Goal: Navigation & Orientation: Find specific page/section

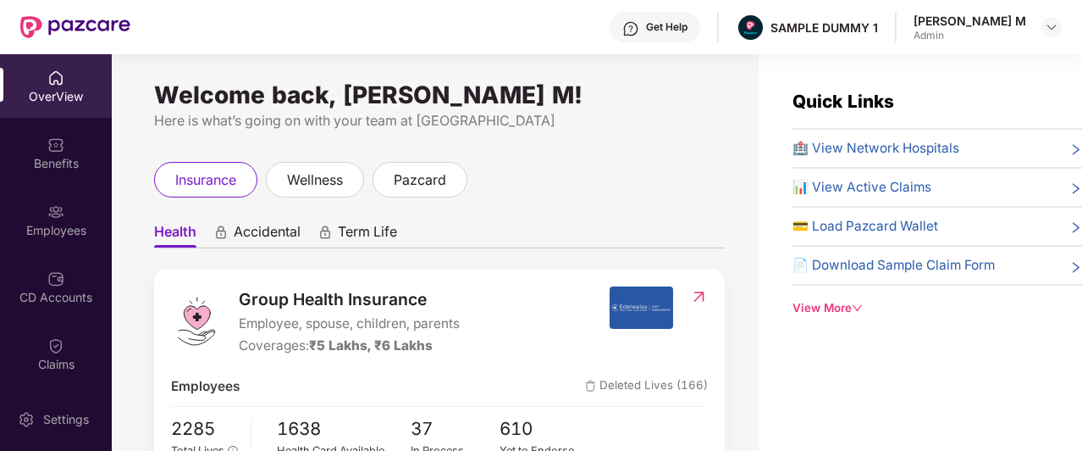
click at [586, 44] on div "Get Help SAMPLE DUMMY 1 [PERSON_NAME] M Admin" at bounding box center [596, 27] width 932 height 54
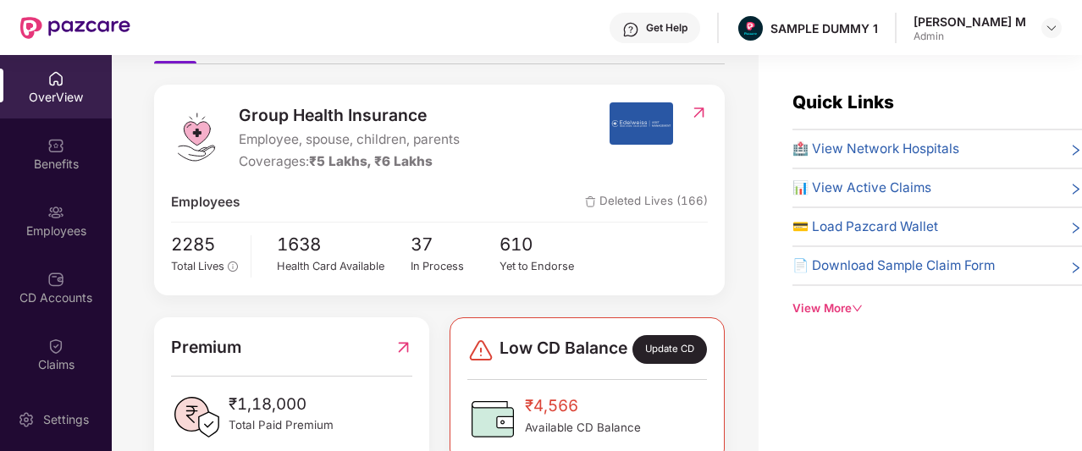
scroll to position [183, 0]
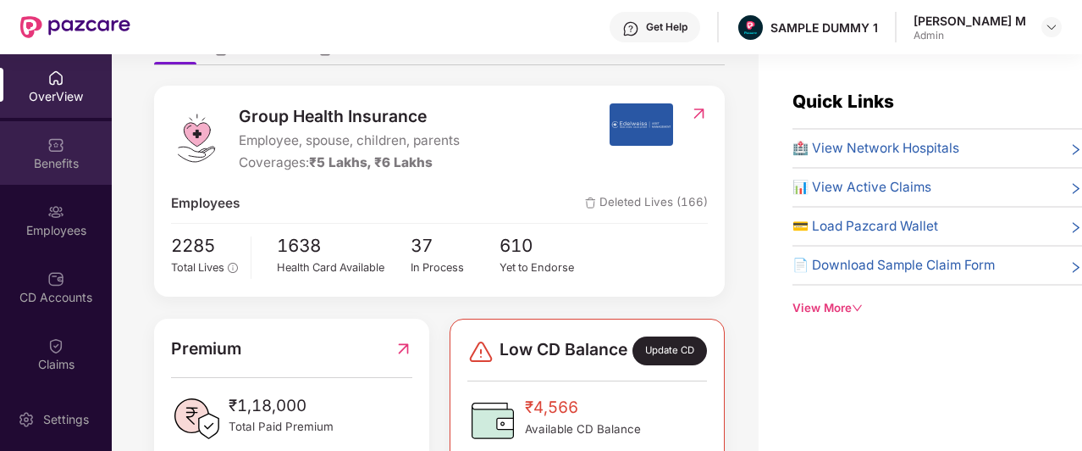
click at [29, 169] on div "Benefits" at bounding box center [56, 163] width 112 height 17
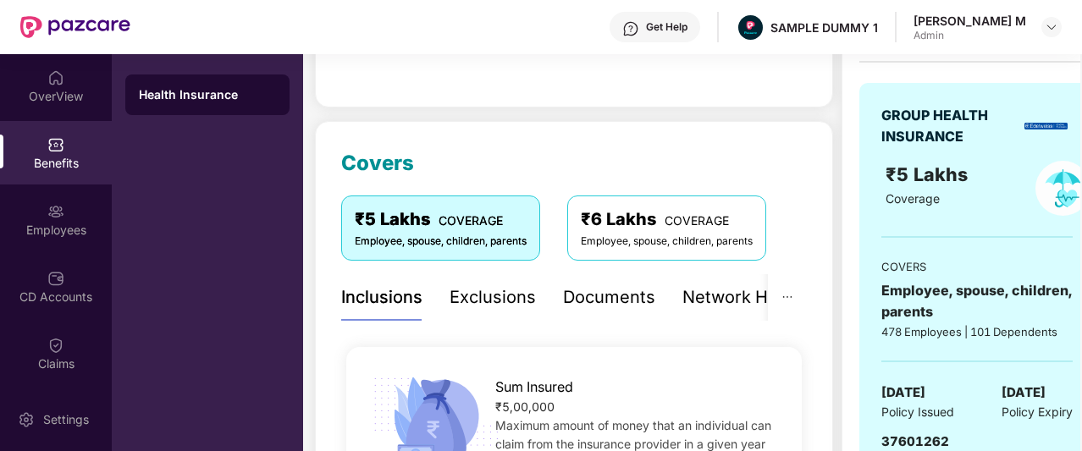
scroll to position [151, 0]
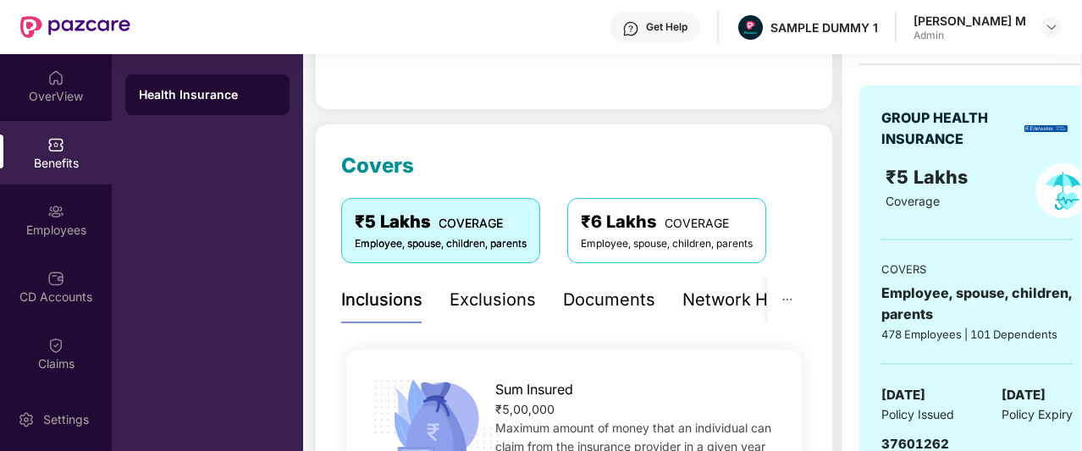
click at [479, 307] on div "Exclusions" at bounding box center [493, 300] width 86 height 26
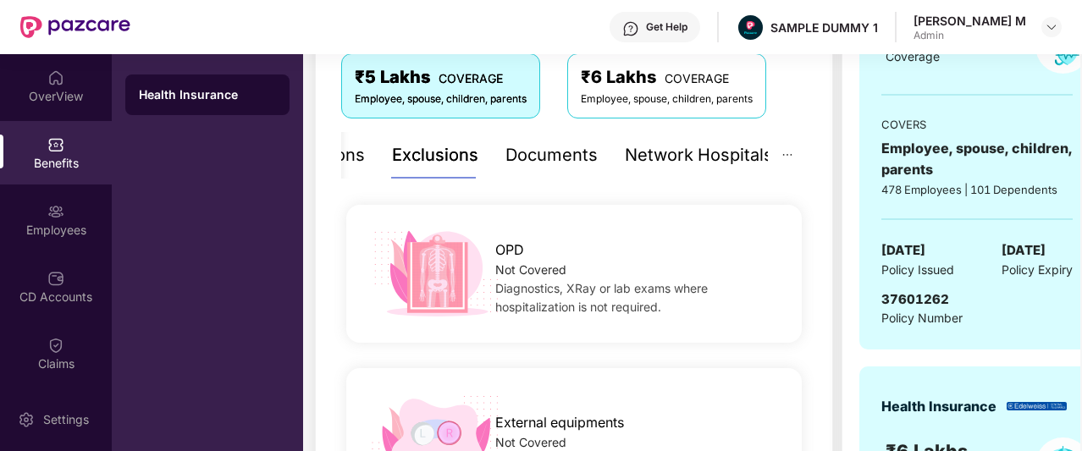
scroll to position [298, 0]
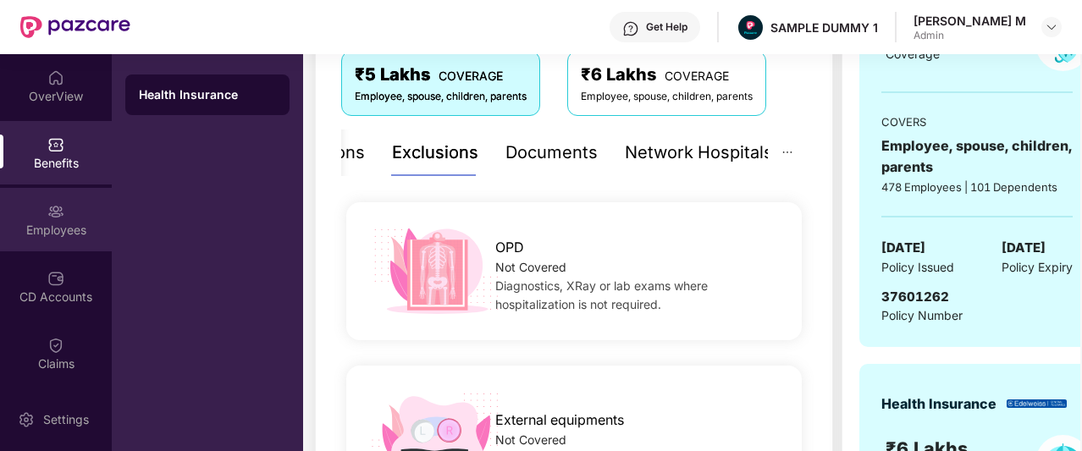
click at [51, 213] on img at bounding box center [55, 211] width 17 height 17
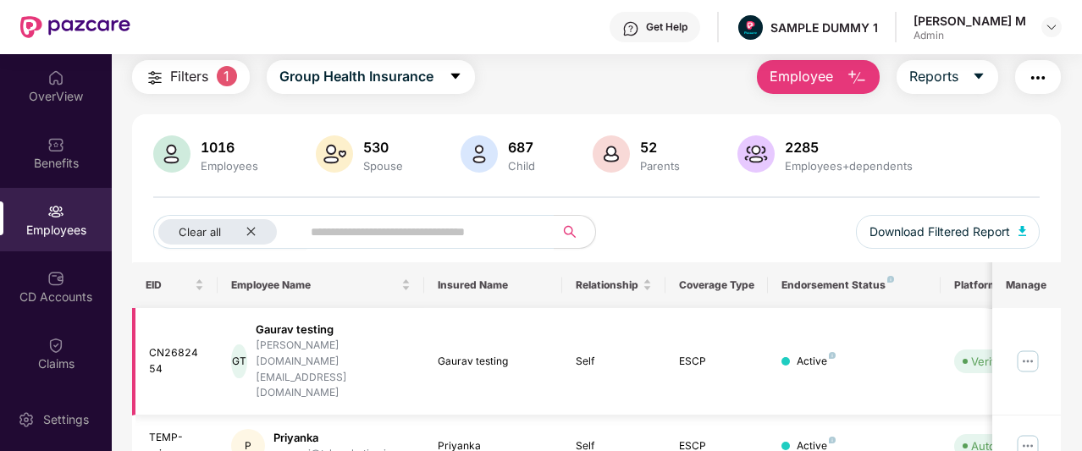
scroll to position [0, 0]
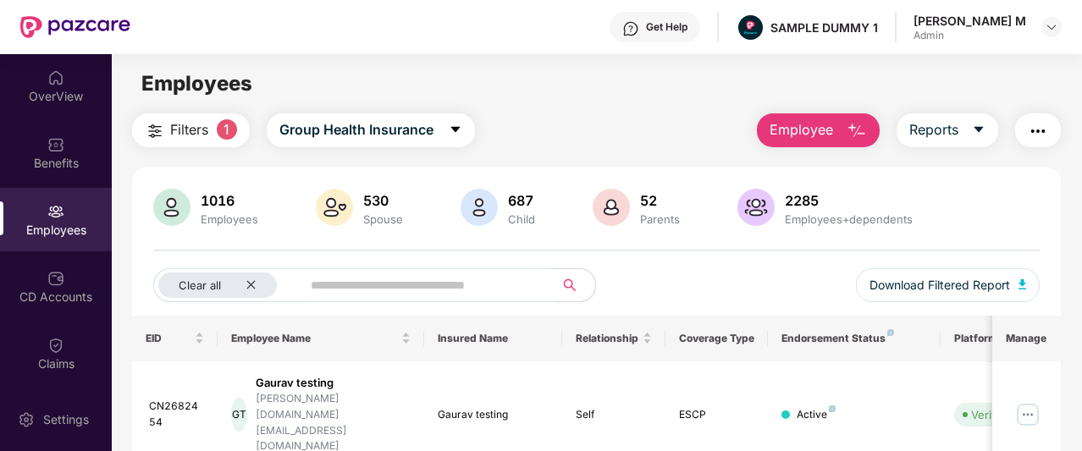
click at [850, 128] on img "button" at bounding box center [857, 131] width 20 height 20
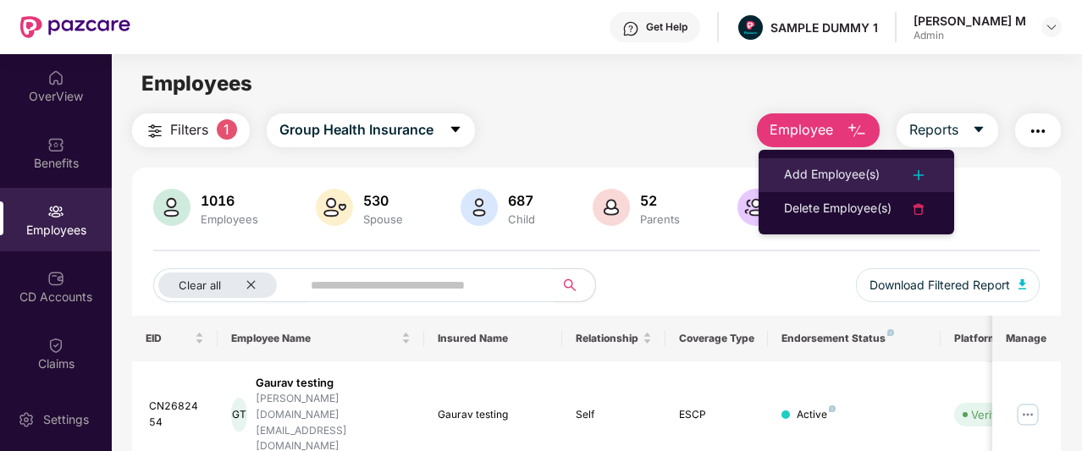
click at [864, 170] on div "Add Employee(s)" at bounding box center [832, 175] width 96 height 20
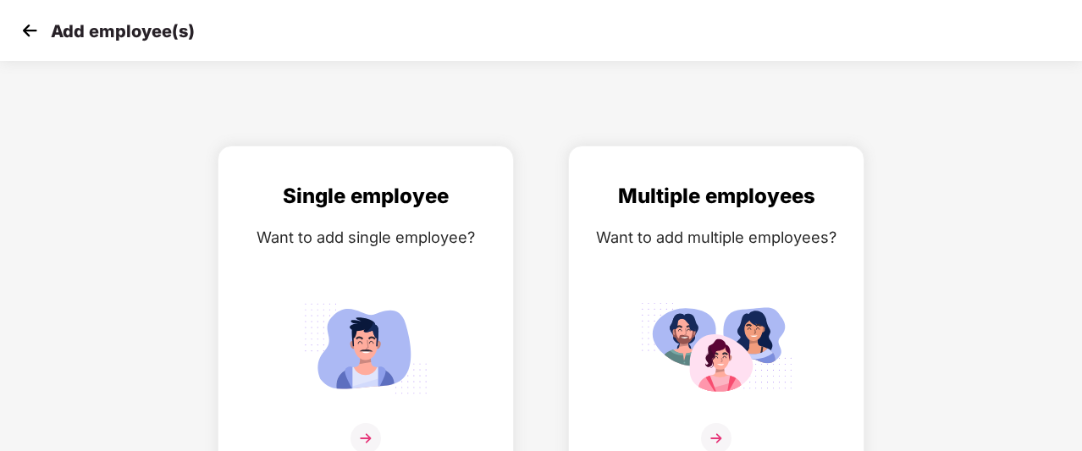
click at [25, 25] on img at bounding box center [29, 30] width 25 height 25
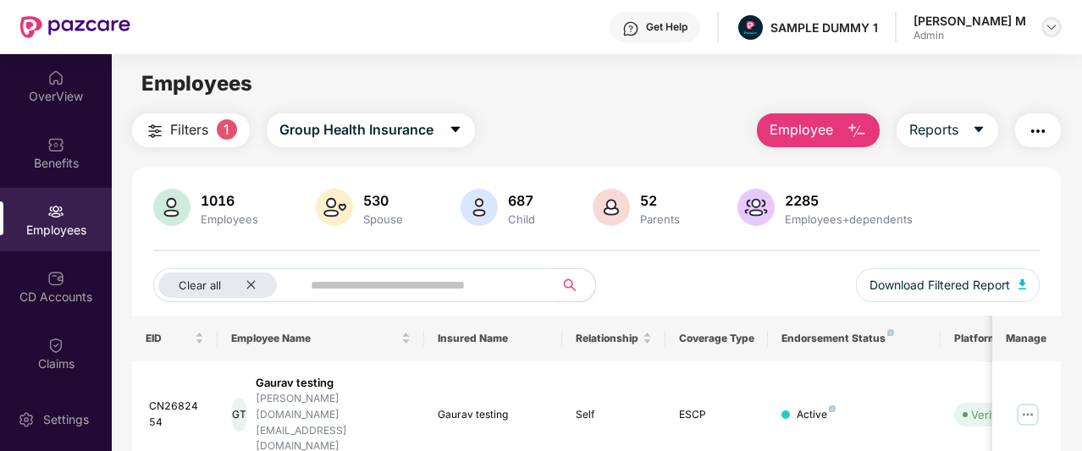
click at [1049, 26] on img at bounding box center [1052, 27] width 14 height 14
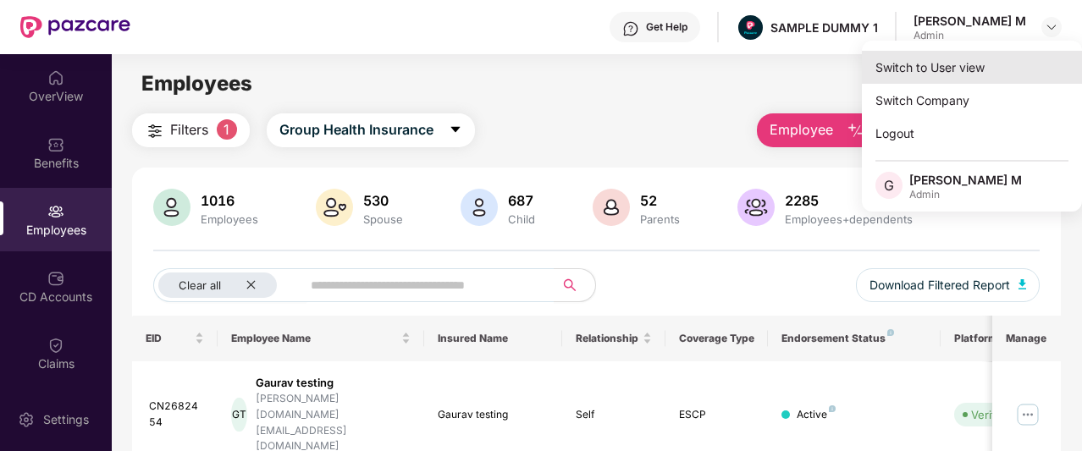
click at [938, 72] on div "Switch to User view" at bounding box center [972, 67] width 220 height 33
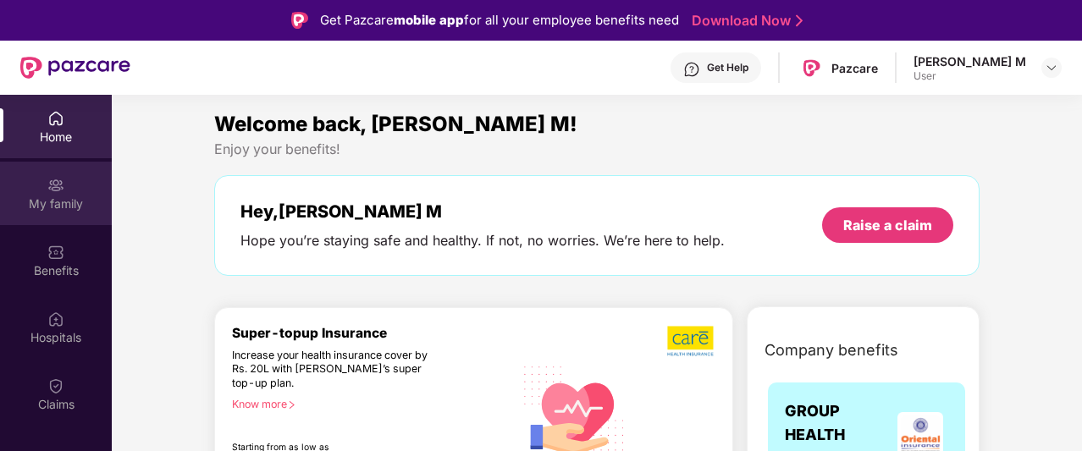
click at [93, 202] on div "My family" at bounding box center [56, 204] width 112 height 17
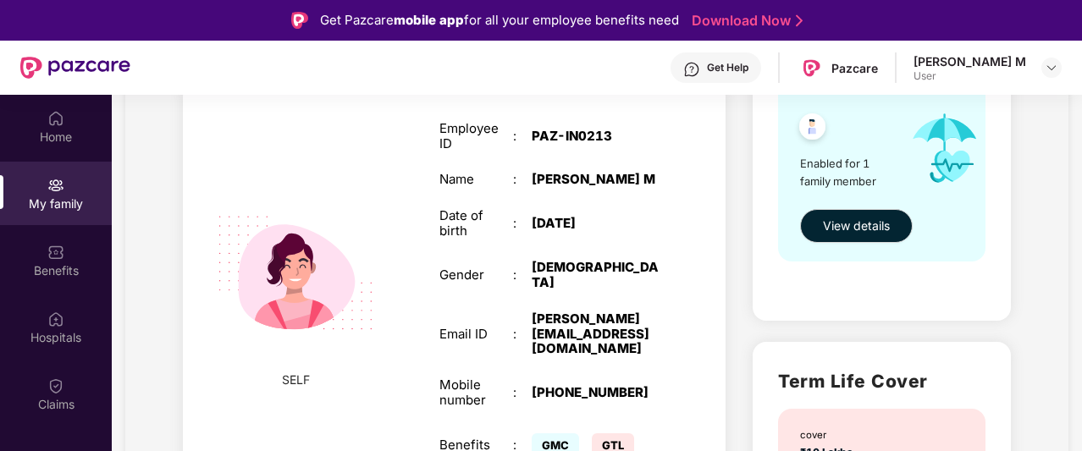
scroll to position [279, 0]
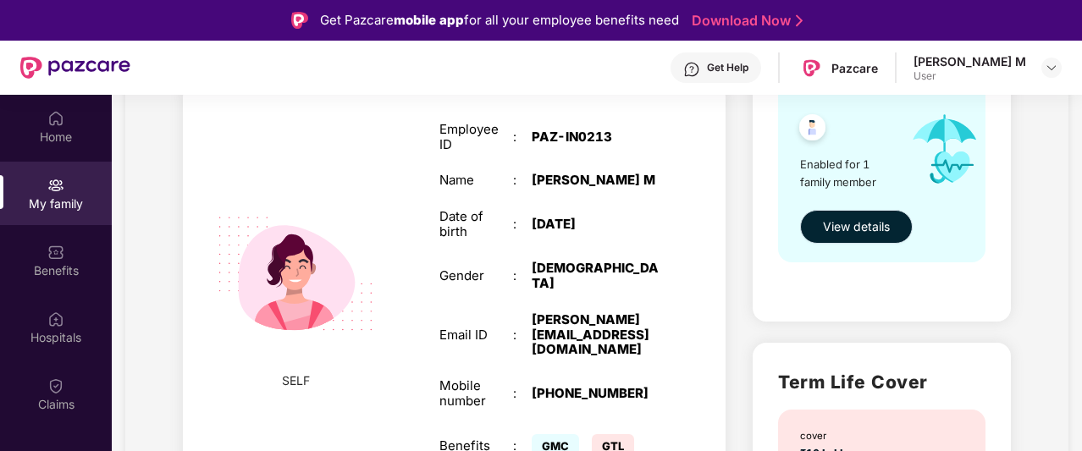
click at [854, 228] on span "View details" at bounding box center [856, 227] width 67 height 19
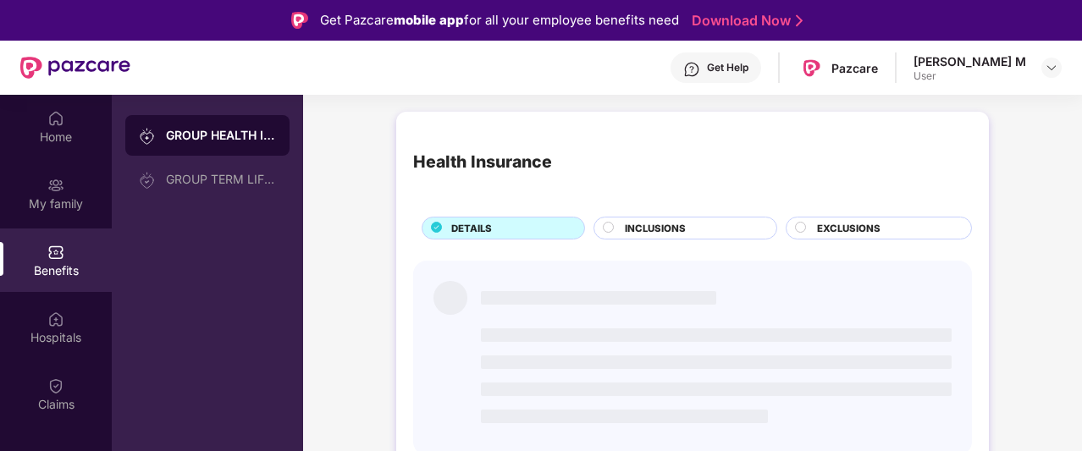
scroll to position [0, 0]
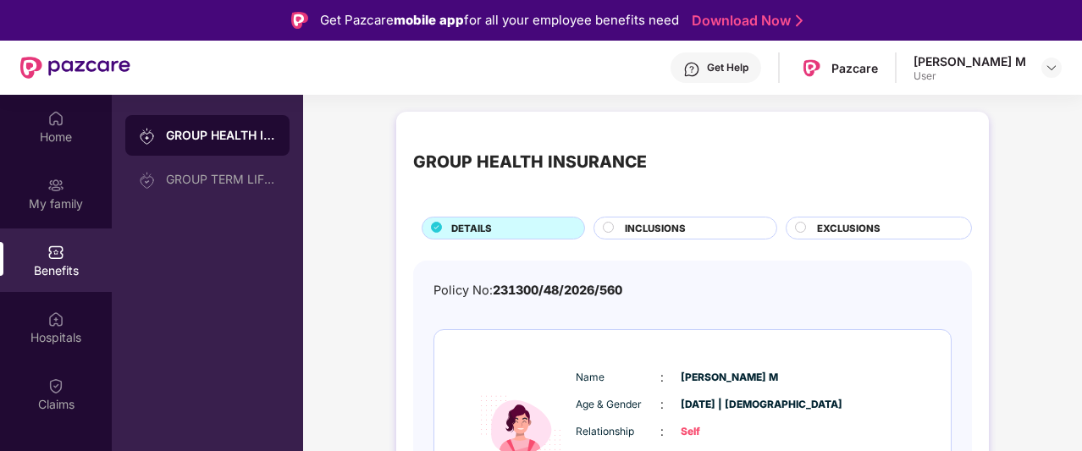
click at [1055, 75] on div at bounding box center [1052, 68] width 20 height 20
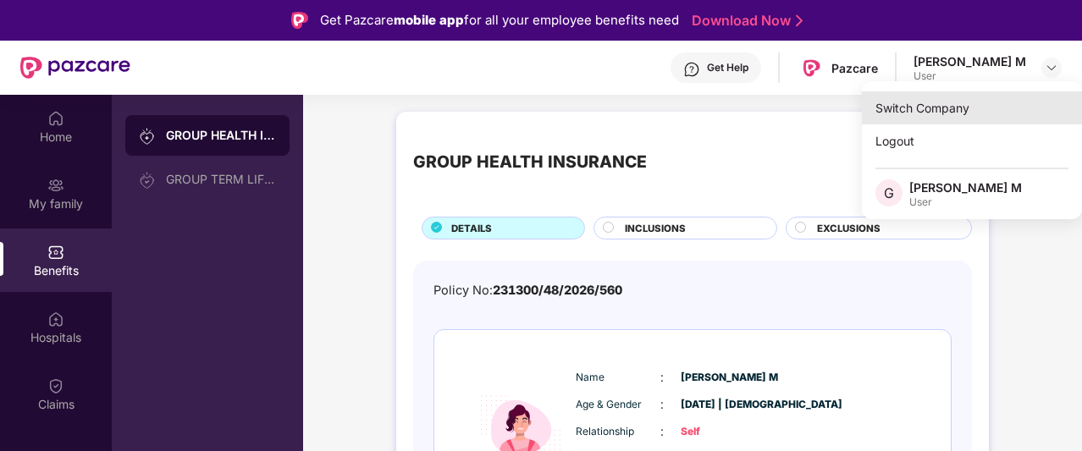
click at [982, 99] on div "Switch Company" at bounding box center [972, 107] width 220 height 33
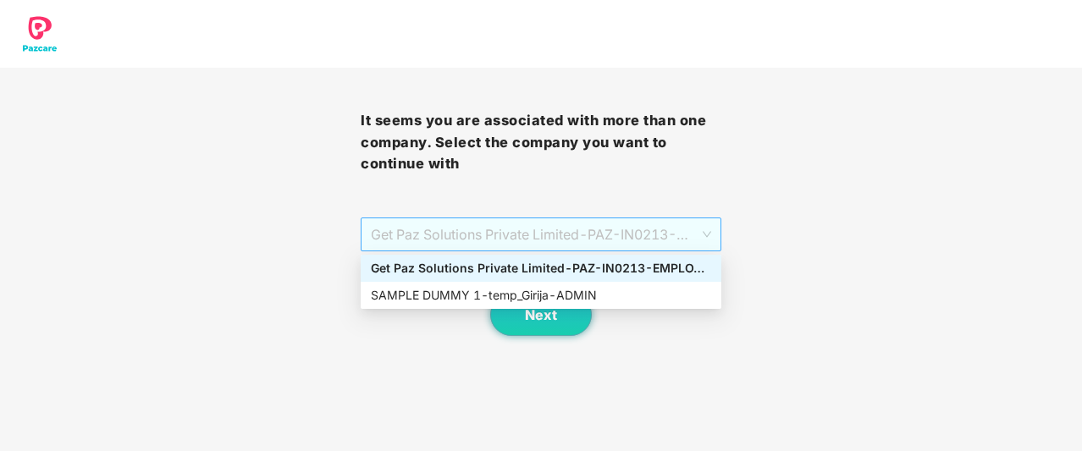
click at [592, 250] on span "Get Paz Solutions Private Limited - PAZ-IN0213 - EMPLOYEE" at bounding box center [541, 235] width 340 height 32
click at [593, 297] on div "SAMPLE DUMMY 1 - temp_Girija - ADMIN" at bounding box center [541, 295] width 340 height 19
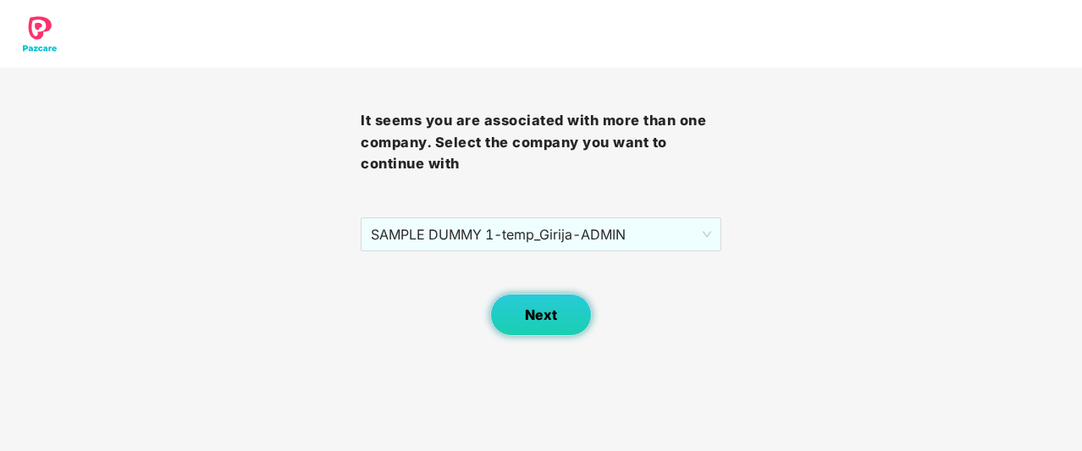
click at [563, 316] on button "Next" at bounding box center [541, 315] width 102 height 42
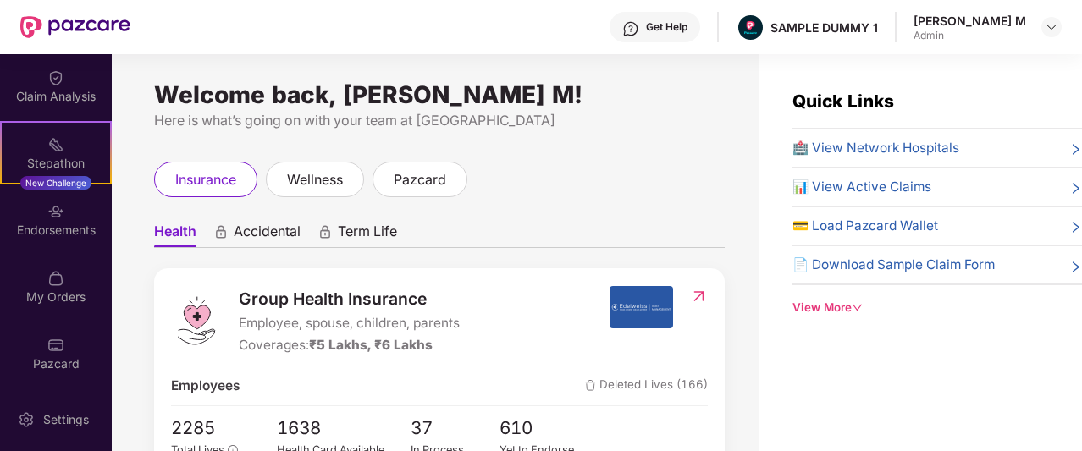
scroll to position [54, 0]
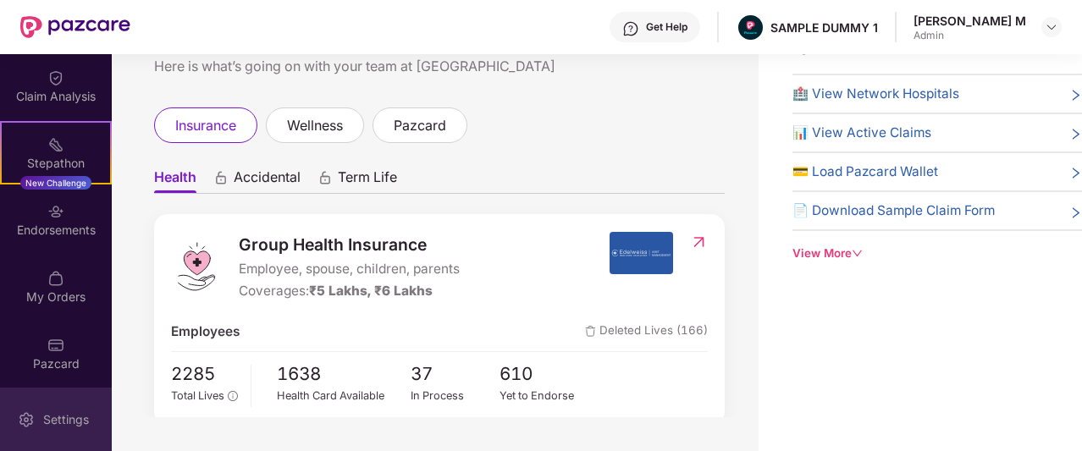
click at [55, 403] on div "Settings" at bounding box center [56, 420] width 112 height 64
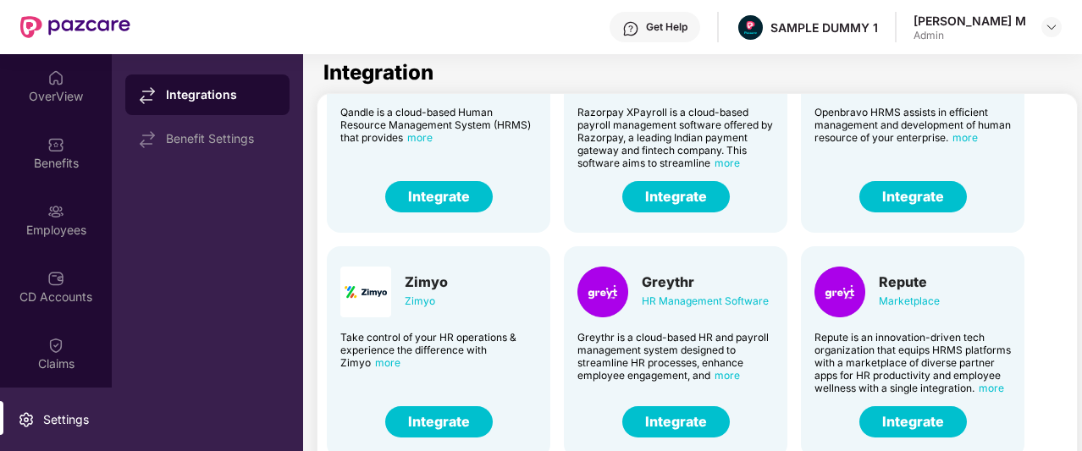
scroll to position [350, 13]
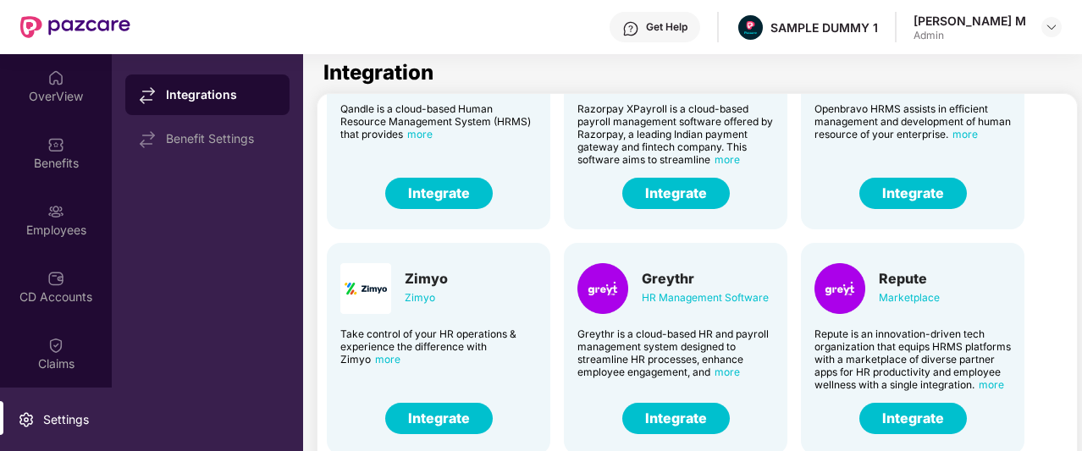
click at [669, 416] on button "Integrate" at bounding box center [676, 418] width 108 height 31
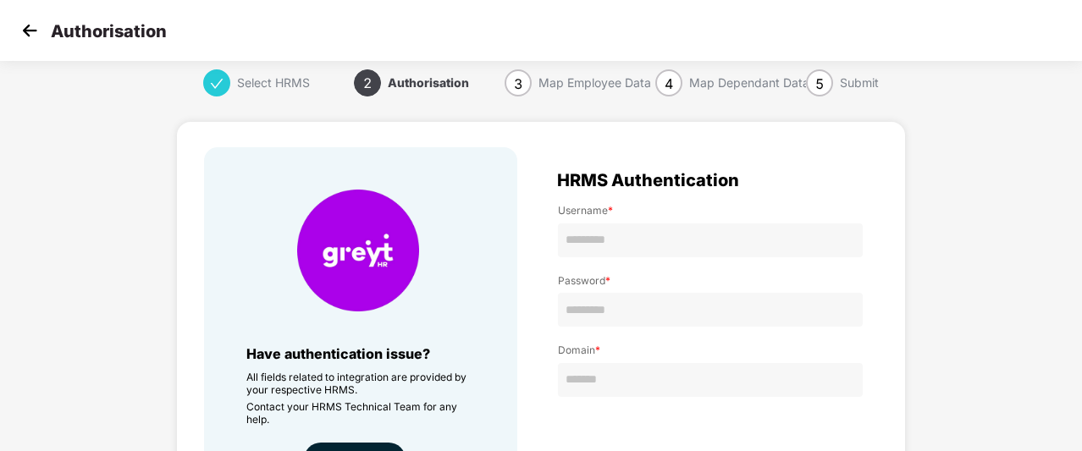
click at [26, 31] on img at bounding box center [29, 30] width 25 height 25
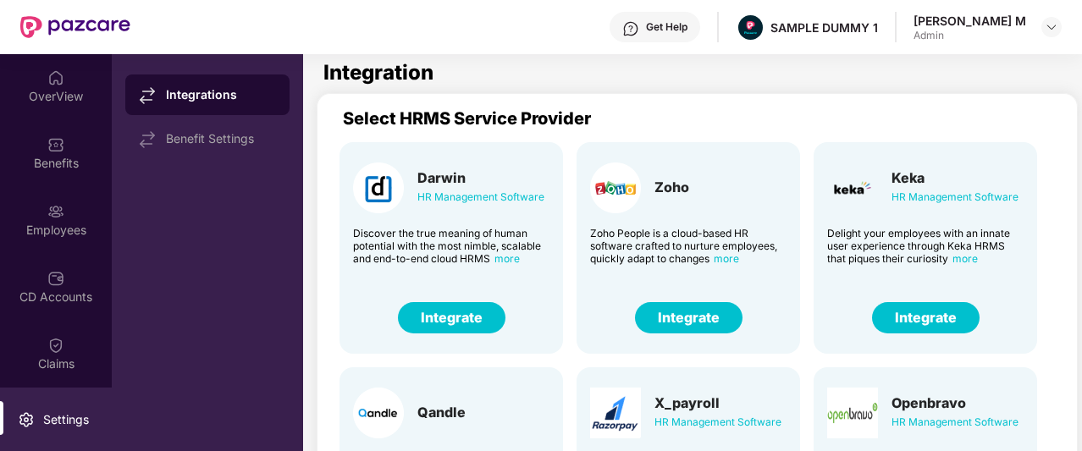
click at [32, 86] on div "OverView" at bounding box center [56, 86] width 112 height 64
